Goal: Task Accomplishment & Management: Manage account settings

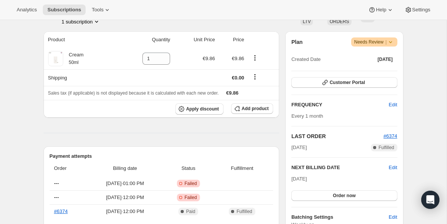
scroll to position [94, 0]
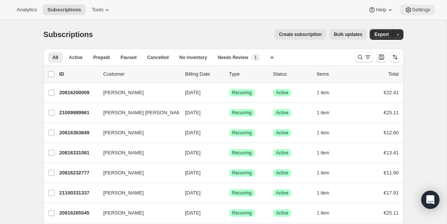
click at [415, 6] on button "Settings" at bounding box center [417, 10] width 35 height 11
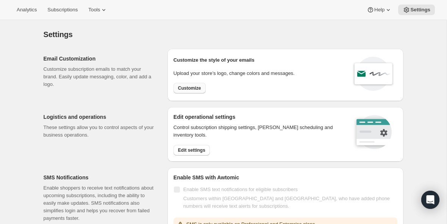
click at [196, 86] on span "Customize" at bounding box center [189, 88] width 23 height 6
select select "subscriptionMessage"
select select "5"
select select "15"
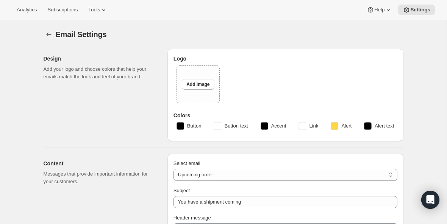
type input "Ihr natüür Abonnement kommt bald"
type input "natüür"
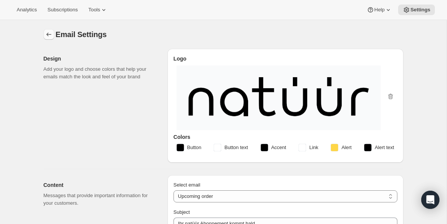
click at [46, 29] on button "Settings" at bounding box center [49, 34] width 11 height 11
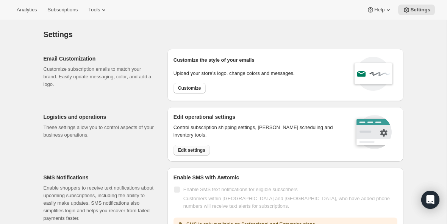
click at [184, 149] on span "Edit settings" at bounding box center [191, 150] width 27 height 6
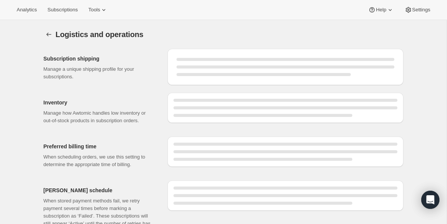
select select "DAY"
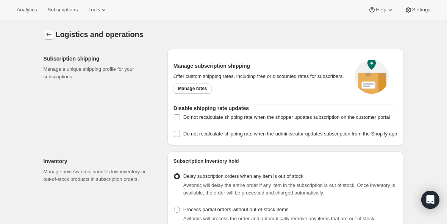
click at [47, 30] on button "Settings" at bounding box center [49, 34] width 11 height 11
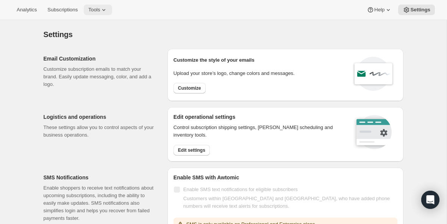
click at [100, 9] on span "Tools" at bounding box center [94, 10] width 12 height 6
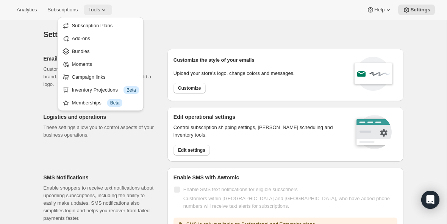
click at [105, 9] on icon at bounding box center [104, 10] width 8 height 8
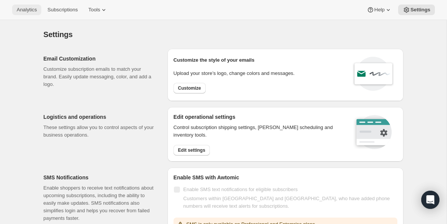
click at [33, 8] on span "Analytics" at bounding box center [27, 10] width 20 height 6
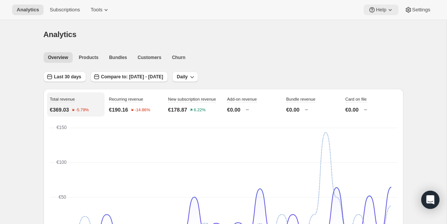
click at [382, 11] on span "Help" at bounding box center [381, 10] width 10 height 6
click at [383, 42] on link "Help Center" at bounding box center [378, 38] width 31 height 12
click at [64, 9] on span "Subscriptions" at bounding box center [65, 10] width 30 height 6
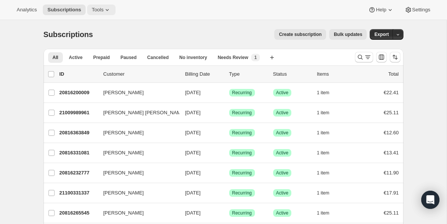
click at [102, 11] on span "Tools" at bounding box center [98, 10] width 12 height 6
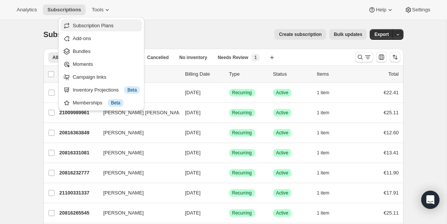
click at [99, 23] on span "Subscription Plans" at bounding box center [93, 26] width 41 height 6
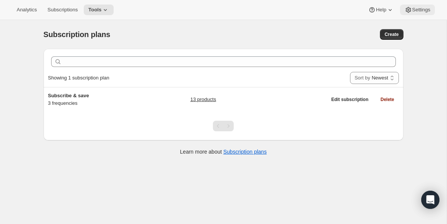
click at [416, 11] on span "Settings" at bounding box center [421, 10] width 18 height 6
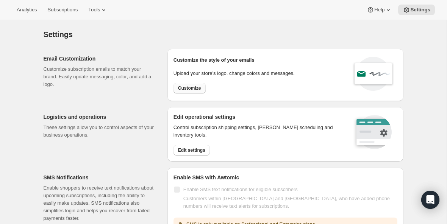
click at [194, 87] on span "Customize" at bounding box center [189, 88] width 23 height 6
select select "subscriptionMessage"
select select "5"
select select "15"
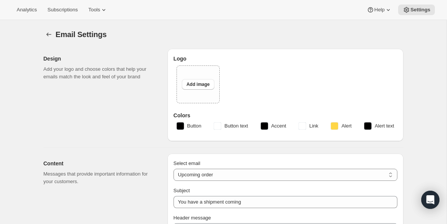
type input "Ihr natüür Abonnement kommt bald"
type input "natüür"
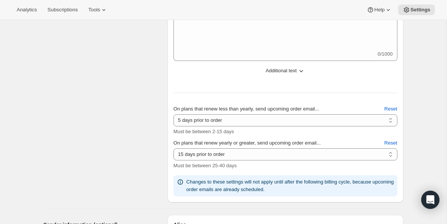
scroll to position [289, 0]
click at [302, 69] on icon "button" at bounding box center [301, 70] width 8 height 8
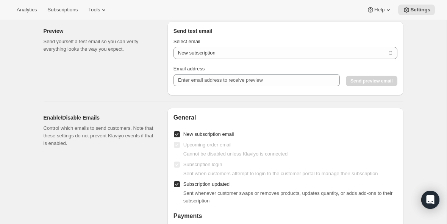
scroll to position [815, 0]
click at [391, 49] on select "New subscription Upcoming order Payment failure Delayed subscription Updated su…" at bounding box center [286, 53] width 224 height 12
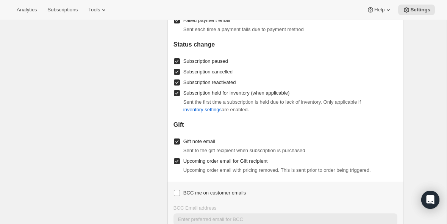
scroll to position [1065, 0]
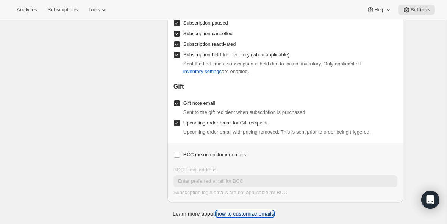
click at [257, 213] on link "how to customize emails" at bounding box center [245, 214] width 58 height 6
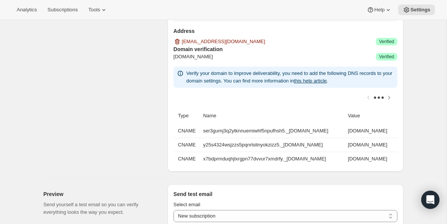
scroll to position [644, 0]
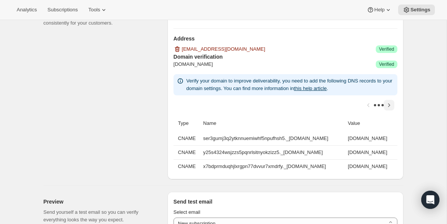
click at [388, 105] on icon "Scroll table right one column" at bounding box center [389, 106] width 8 height 8
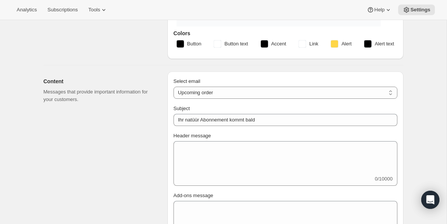
scroll to position [101, 0]
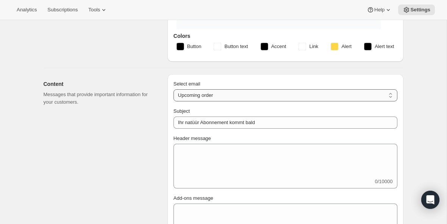
click at [395, 91] on select "New subscription Upcoming order Failed payment Delayed subscription (inventory …" at bounding box center [286, 95] width 224 height 12
select select "failedPaymentMessage"
click at [174, 89] on select "New subscription Upcoming order Failed payment Delayed subscription (inventory …" at bounding box center [286, 95] width 224 height 12
type input "natüür Abonnement - Problem mit der Zahlung"
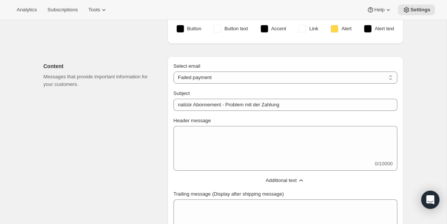
scroll to position [116, 0]
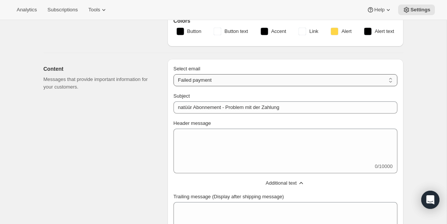
click at [392, 83] on select "New subscription Upcoming order Failed payment Delayed subscription (inventory …" at bounding box center [286, 80] width 224 height 12
select select "subscriptionUpdatedMessage"
click at [174, 74] on select "New subscription Upcoming order Failed payment Delayed subscription (inventory …" at bounding box center [286, 80] width 224 height 12
type input "natüür Abonnement aktualisiert"
click at [392, 82] on select "New subscription Upcoming order Failed payment Delayed subscription (inventory …" at bounding box center [286, 80] width 224 height 12
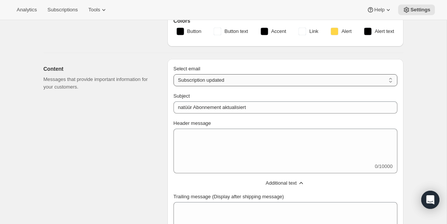
select select "pausedMessage"
click at [174, 74] on select "New subscription Upcoming order Failed payment Delayed subscription (inventory …" at bounding box center [286, 80] width 224 height 12
type input "natüür Abonnement pausiert"
type textarea "Abonnement pausiert. Jederzeit reaktivieren."
click at [392, 80] on select "New subscription Upcoming order Failed payment Delayed subscription (inventory …" at bounding box center [286, 80] width 224 height 12
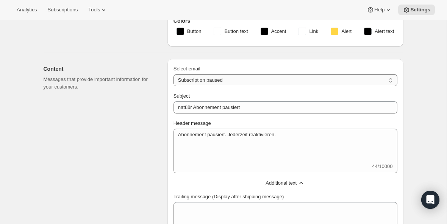
select select "cancelledMessage"
click at [174, 74] on select "New subscription Upcoming order Failed payment Delayed subscription (inventory …" at bounding box center [286, 80] width 224 height 12
type input "natüür Abonnement stoniert"
click at [385, 78] on select "New subscription Upcoming order Failed payment Delayed subscription (inventory …" at bounding box center [286, 80] width 224 height 12
click at [174, 74] on select "New subscription Upcoming order Failed payment Delayed subscription (inventory …" at bounding box center [286, 80] width 224 height 12
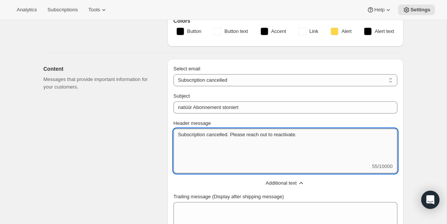
drag, startPoint x: 320, startPoint y: 139, endPoint x: 173, endPoint y: 134, distance: 147.1
click at [174, 134] on textarea "Subscription cancelled. Please reach out to reactivate." at bounding box center [286, 146] width 224 height 34
paste textarea "Abonnement gekündigt. Bitte wenden Sie sich an uns, um [PERSON_NAME] zu aktivie…"
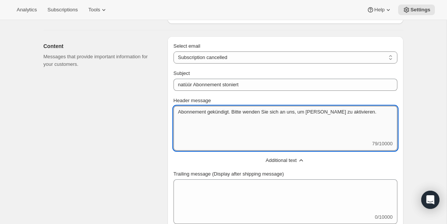
scroll to position [131, 0]
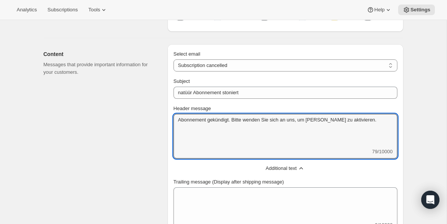
type textarea "Abonnement gekündigt. Bitte wenden Sie sich an uns, um [PERSON_NAME] zu aktivie…"
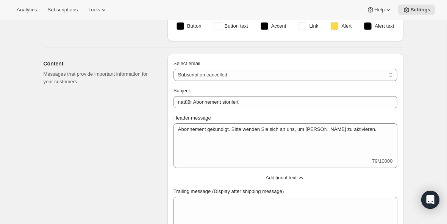
scroll to position [121, 0]
click at [387, 74] on select "New subscription Upcoming order Failed payment Delayed subscription (inventory …" at bounding box center [286, 76] width 224 height 12
select select "giftedMessage"
click at [174, 70] on select "New subscription Upcoming order Failed payment Delayed subscription (inventory …" at bounding box center [286, 76] width 224 height 12
type input "Sie haben ein natüür Abonnement geschenkt bekommen"
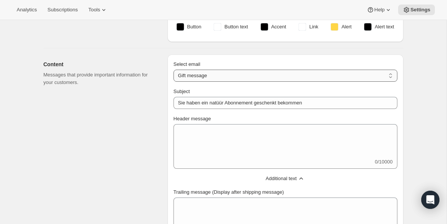
click at [384, 77] on select "New subscription Upcoming order Failed payment Delayed subscription (inventory …" at bounding box center [286, 76] width 224 height 12
select select "reactivatedMessage"
click at [174, 70] on select "New subscription Upcoming order Failed payment Delayed subscription (inventory …" at bounding box center [286, 76] width 224 height 12
type input "natüür Abonnement reaktiviert"
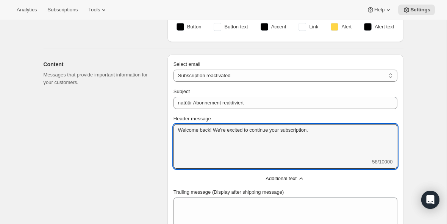
drag, startPoint x: 344, startPoint y: 130, endPoint x: 171, endPoint y: 124, distance: 173.6
click at [171, 124] on div "Select email New subscription Upcoming order Failed payment Delayed subscriptio…" at bounding box center [285, 182] width 236 height 254
paste textarea "illkommen zurück! Wir freuen uns, Ihr Abonnement fortzusetze"
type textarea "Willkommen zurück! Wir freuen uns, Ihr Abonnement fortzusetzen."
click at [377, 76] on select "New subscription Upcoming order Failed payment Delayed subscription (inventory …" at bounding box center [286, 76] width 224 height 12
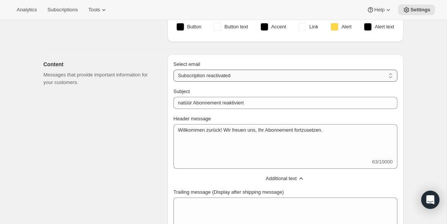
select select "cancelledMessage"
click at [174, 70] on select "New subscription Upcoming order Failed payment Delayed subscription (inventory …" at bounding box center [286, 76] width 224 height 12
type input "natüür Abonnement stoniert"
type textarea "Abonnement gekündigt. Bitte wenden Sie sich an uns, um [PERSON_NAME] zu aktivie…"
click at [385, 77] on select "New subscription Upcoming order Failed payment Delayed subscription (inventory …" at bounding box center [286, 76] width 224 height 12
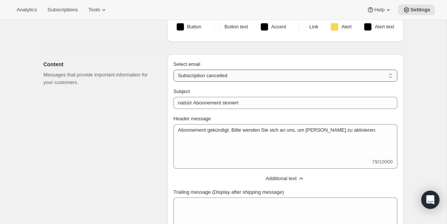
select select "reactivatedMessage"
click at [174, 70] on select "New subscription Upcoming order Failed payment Delayed subscription (inventory …" at bounding box center [286, 76] width 224 height 12
type input "natüür Abonnement reaktiviert"
type textarea "Willkommen zurück! Wir freuen uns, Ihr Abonnement fortzusetzen."
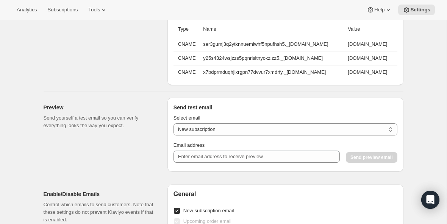
scroll to position [548, 0]
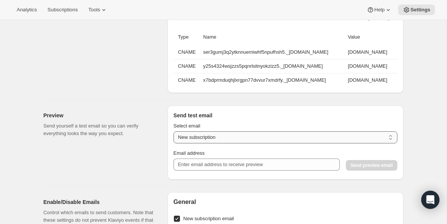
click at [389, 133] on select "New subscription Upcoming order Payment failure Delayed subscription Updated su…" at bounding box center [286, 137] width 224 height 12
select select "subscription-status-changed_cancelled"
click at [174, 131] on select "New subscription Upcoming order Payment failure Delayed subscription Updated su…" at bounding box center [286, 137] width 224 height 12
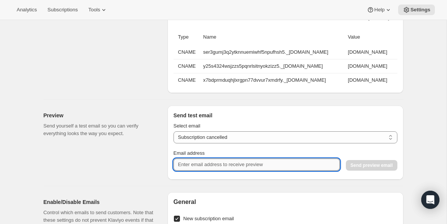
click at [302, 159] on input "Email address" at bounding box center [257, 165] width 166 height 12
type input "[EMAIL_ADDRESS][DOMAIN_NAME]"
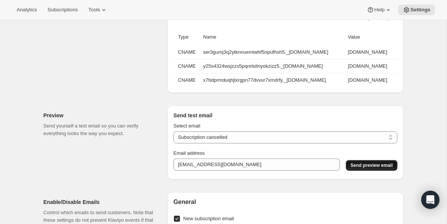
click at [361, 161] on button "Send preview email" at bounding box center [371, 165] width 51 height 11
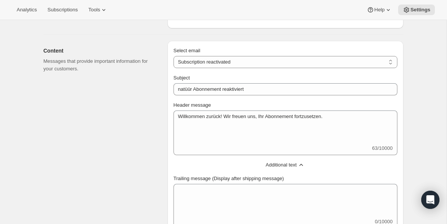
scroll to position [135, 0]
click at [393, 61] on select "New subscription Upcoming order Failed payment Delayed subscription (inventory …" at bounding box center [286, 62] width 224 height 12
select select "giftedMessage"
click at [174, 56] on select "New subscription Upcoming order Failed payment Delayed subscription (inventory …" at bounding box center [286, 62] width 224 height 12
type input "Sie haben ein natüür Abonnement geschenkt bekommen"
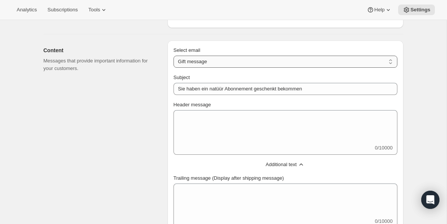
click at [378, 62] on select "New subscription Upcoming order Failed payment Delayed subscription (inventory …" at bounding box center [286, 62] width 224 height 12
select select "reactivatedMessage"
click at [174, 56] on select "New subscription Upcoming order Failed payment Delayed subscription (inventory …" at bounding box center [286, 62] width 224 height 12
type input "natüür Abonnement reaktiviert"
type textarea "Willkommen zurück! Wir freuen uns, Ihr Abonnement fortzusetzen."
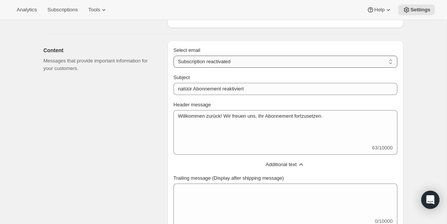
click at [381, 64] on select "New subscription Upcoming order Failed payment Delayed subscription (inventory …" at bounding box center [286, 62] width 224 height 12
select select "cancelledMessage"
click at [174, 56] on select "New subscription Upcoming order Failed payment Delayed subscription (inventory …" at bounding box center [286, 62] width 224 height 12
type input "natüür Abonnement stoniert"
type textarea "Abonnement gekündigt. Bitte wenden Sie sich an uns, um [PERSON_NAME] zu aktivie…"
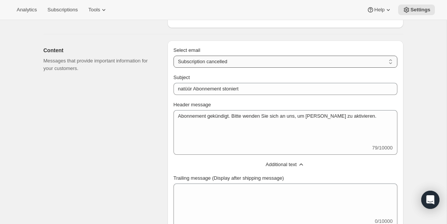
click at [377, 62] on select "New subscription Upcoming order Failed payment Delayed subscription (inventory …" at bounding box center [286, 62] width 224 height 12
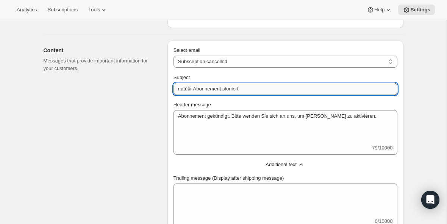
click at [232, 89] on input "natüür Abonnement stoniert" at bounding box center [286, 89] width 224 height 12
type input "natüür Abonnement storniert"
click at [308, 102] on div "Header message" at bounding box center [286, 105] width 224 height 8
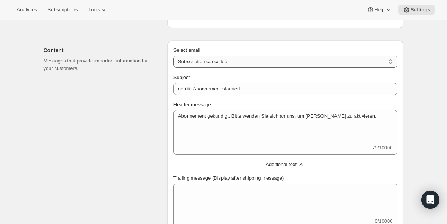
click at [339, 60] on select "New subscription Upcoming order Failed payment Delayed subscription (inventory …" at bounding box center [286, 62] width 224 height 12
select select "pausedMessage"
click at [174, 56] on select "New subscription Upcoming order Failed payment Delayed subscription (inventory …" at bounding box center [286, 62] width 224 height 12
type input "natüür Abonnement pausiert"
type textarea "Abonnement pausiert. Jederzeit reaktivieren."
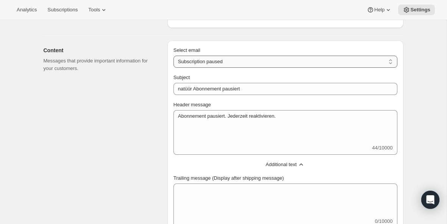
click at [310, 64] on select "New subscription Upcoming order Failed payment Delayed subscription (inventory …" at bounding box center [286, 62] width 224 height 12
select select "subscriptionUpdatedMessage"
click at [174, 56] on select "New subscription Upcoming order Failed payment Delayed subscription (inventory …" at bounding box center [286, 62] width 224 height 12
type input "natüür Abonnement aktualisiert"
click at [298, 62] on select "New subscription Upcoming order Failed payment Delayed subscription (inventory …" at bounding box center [286, 62] width 224 height 12
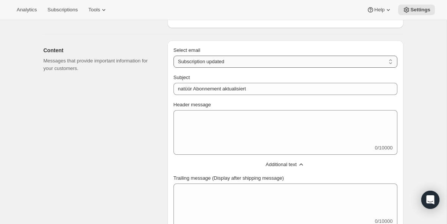
select select "delayedMessage"
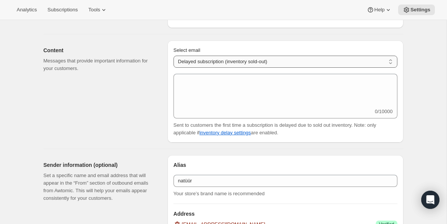
click at [293, 61] on select "New subscription Upcoming order Failed payment Delayed subscription (inventory …" at bounding box center [286, 62] width 224 height 12
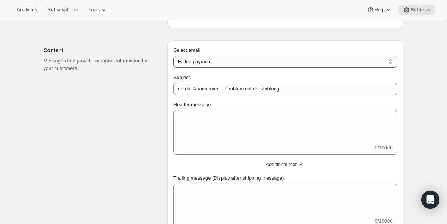
click at [307, 63] on select "New subscription Upcoming order Failed payment Delayed subscription (inventory …" at bounding box center [286, 62] width 224 height 12
select select "subscriptionMessage"
click at [174, 56] on select "New subscription Upcoming order Failed payment Delayed subscription (inventory …" at bounding box center [286, 62] width 224 height 12
type input "Ihr natüür Abonnement kommt bald"
select select "5"
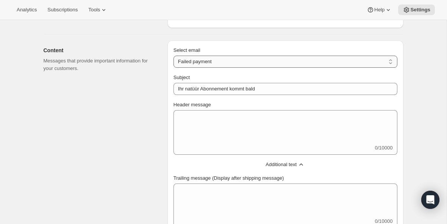
select select "15"
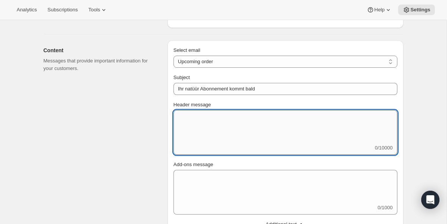
click at [285, 117] on textarea "Header message" at bounding box center [286, 127] width 224 height 34
click at [293, 59] on select "New subscription Upcoming order Failed payment Delayed subscription (inventory …" at bounding box center [286, 62] width 224 height 12
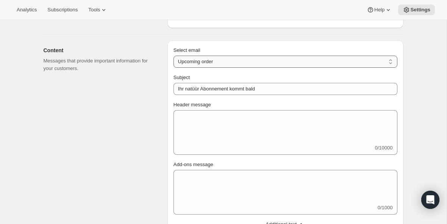
select select "welcomeMessage"
click at [174, 56] on select "New subscription Upcoming order Failed payment Delayed subscription (inventory …" at bounding box center [286, 62] width 224 height 12
type input "Ihr neues natüür Abonnement"
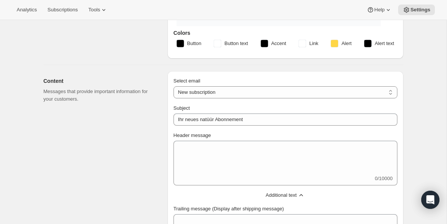
scroll to position [0, 0]
